Goal: Find specific page/section: Find specific page/section

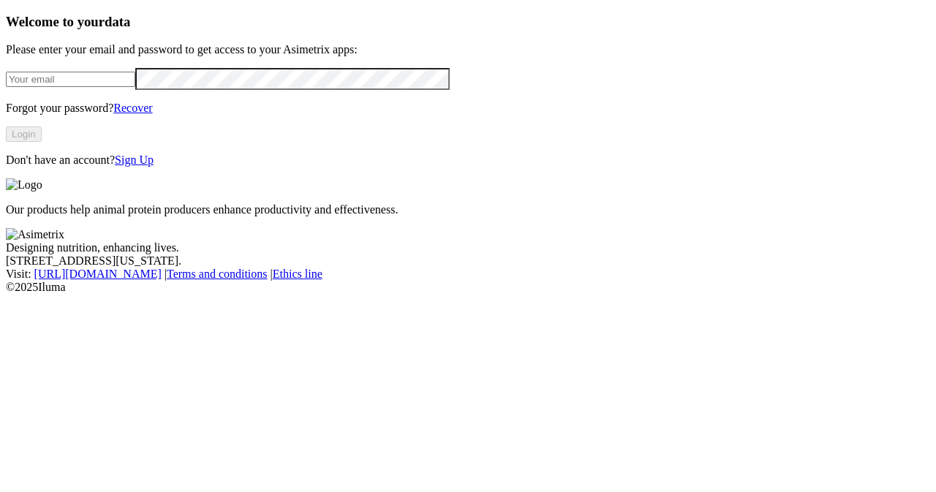
type input "[PERSON_NAME][EMAIL_ADDRESS][DOMAIN_NAME]"
click at [42, 142] on button "Login" at bounding box center [24, 134] width 36 height 15
